Goal: Transaction & Acquisition: Purchase product/service

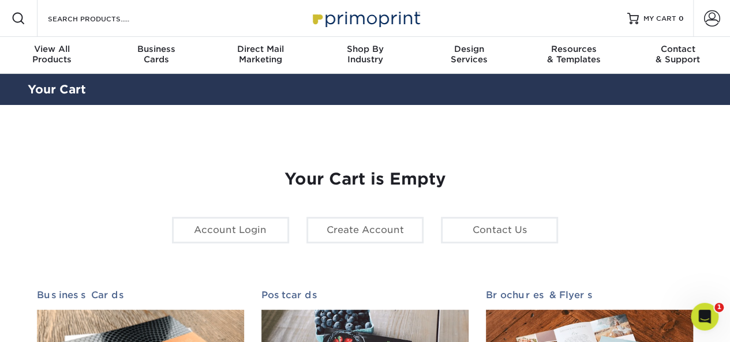
click at [713, 18] on span at bounding box center [712, 18] width 16 height 16
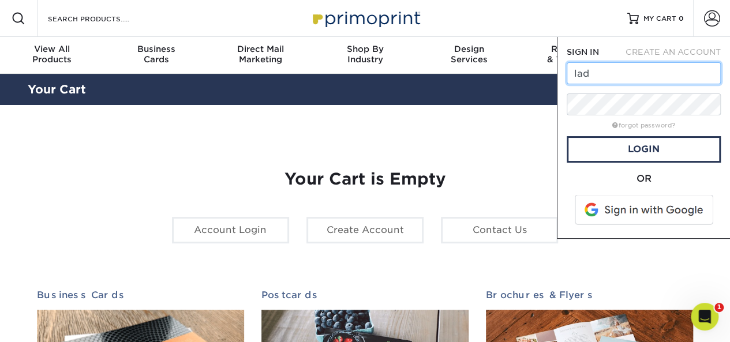
type input "[EMAIL_ADDRESS][DOMAIN_NAME]"
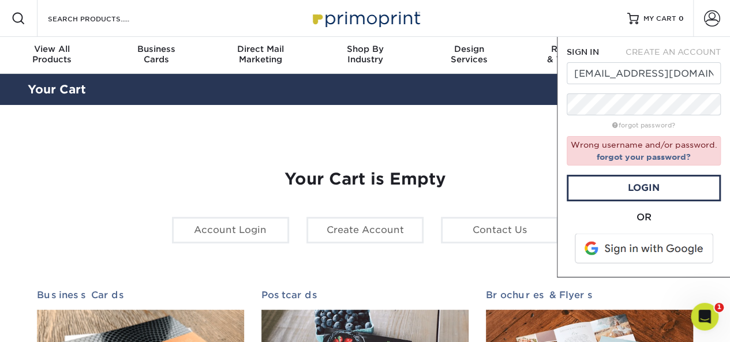
click at [609, 246] on span at bounding box center [644, 249] width 147 height 30
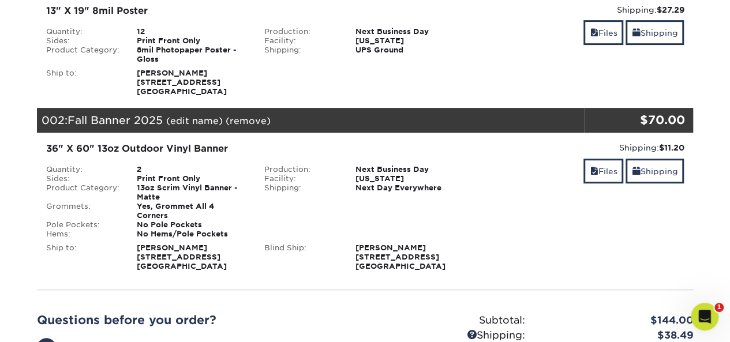
scroll to position [147, 0]
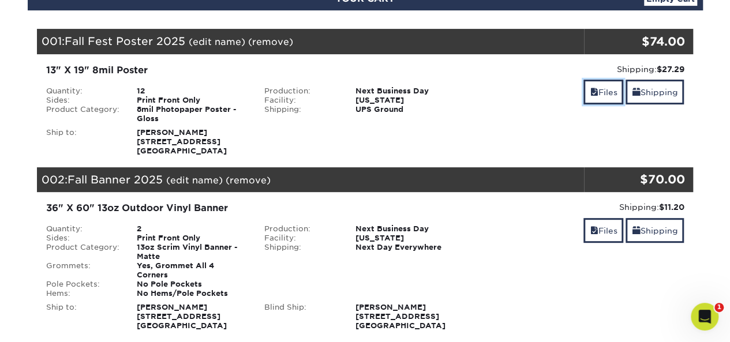
click at [583, 87] on link "Files" at bounding box center [603, 92] width 40 height 25
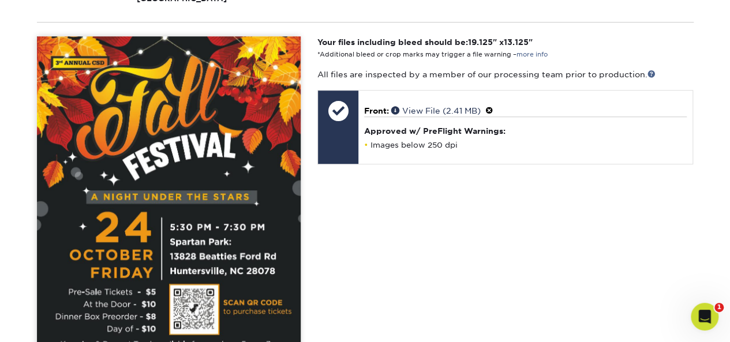
scroll to position [295, 0]
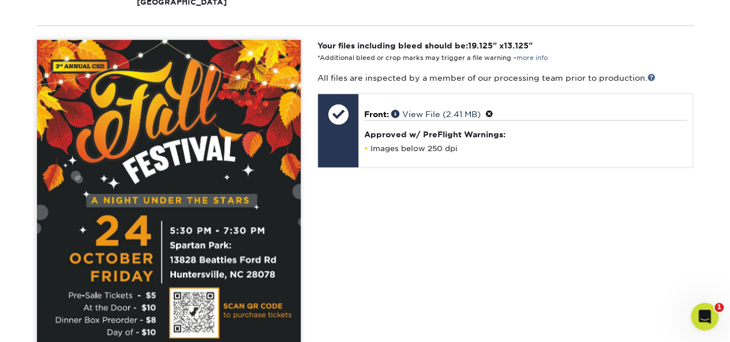
click at [180, 108] on img at bounding box center [169, 232] width 264 height 384
click at [396, 114] on span at bounding box center [396, 114] width 11 height 8
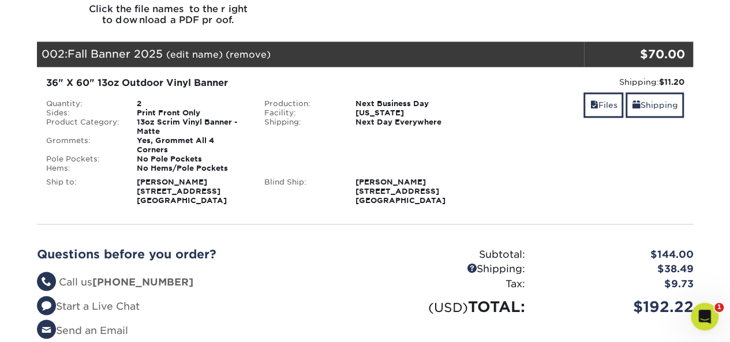
scroll to position [777, 0]
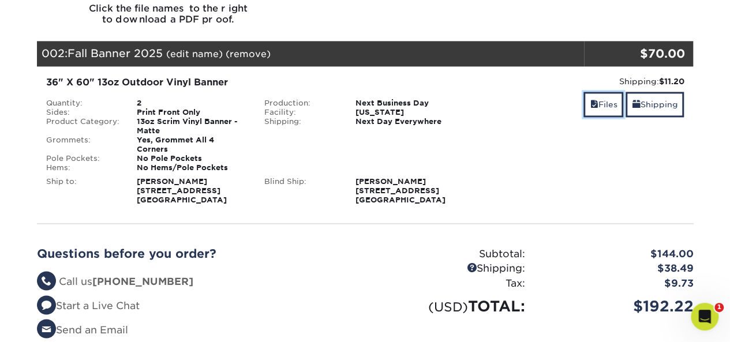
click at [593, 101] on span at bounding box center [594, 104] width 8 height 9
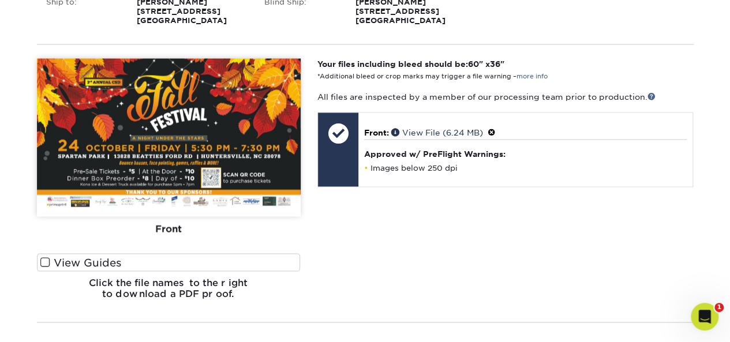
scroll to position [957, 0]
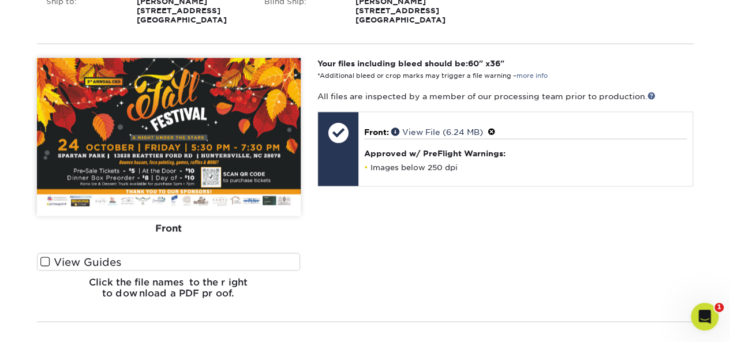
click at [422, 128] on link "View File (6.24 MB)" at bounding box center [437, 132] width 92 height 9
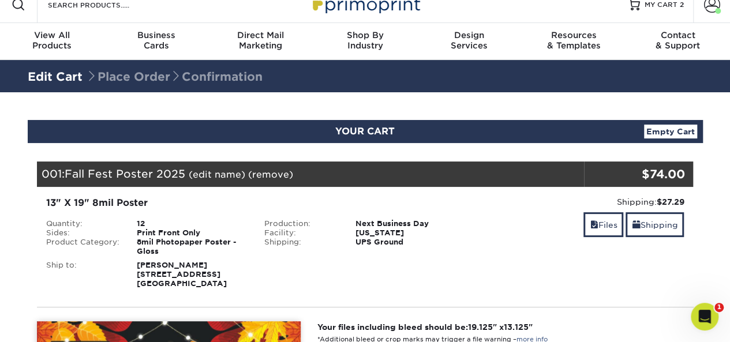
scroll to position [0, 0]
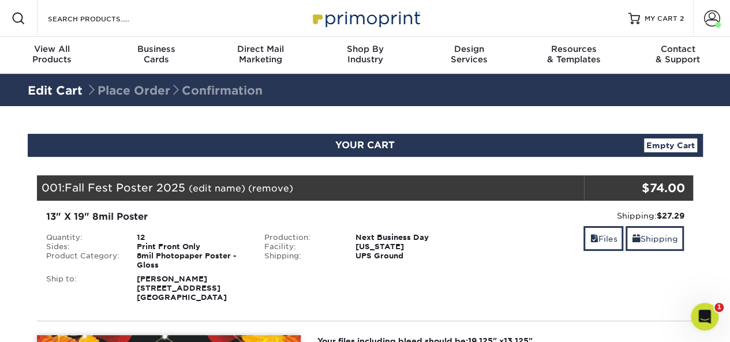
click at [702, 316] on icon "Open Intercom Messenger" at bounding box center [704, 317] width 19 height 19
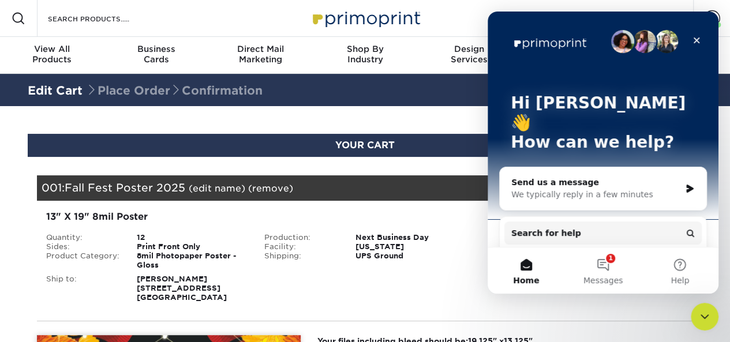
click at [604, 272] on button "1 Messages" at bounding box center [602, 271] width 77 height 46
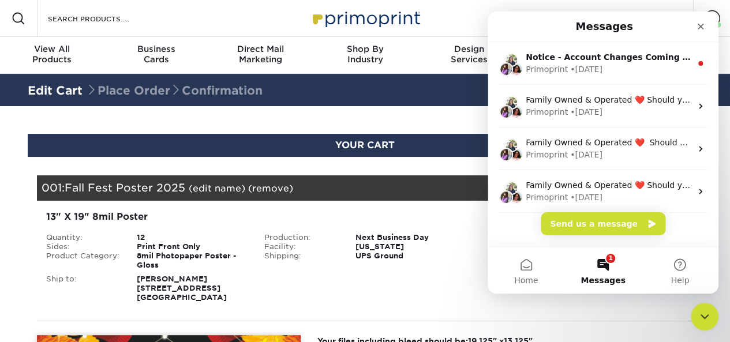
click at [702, 26] on icon "Close" at bounding box center [700, 26] width 9 height 9
